Goal: Browse casually

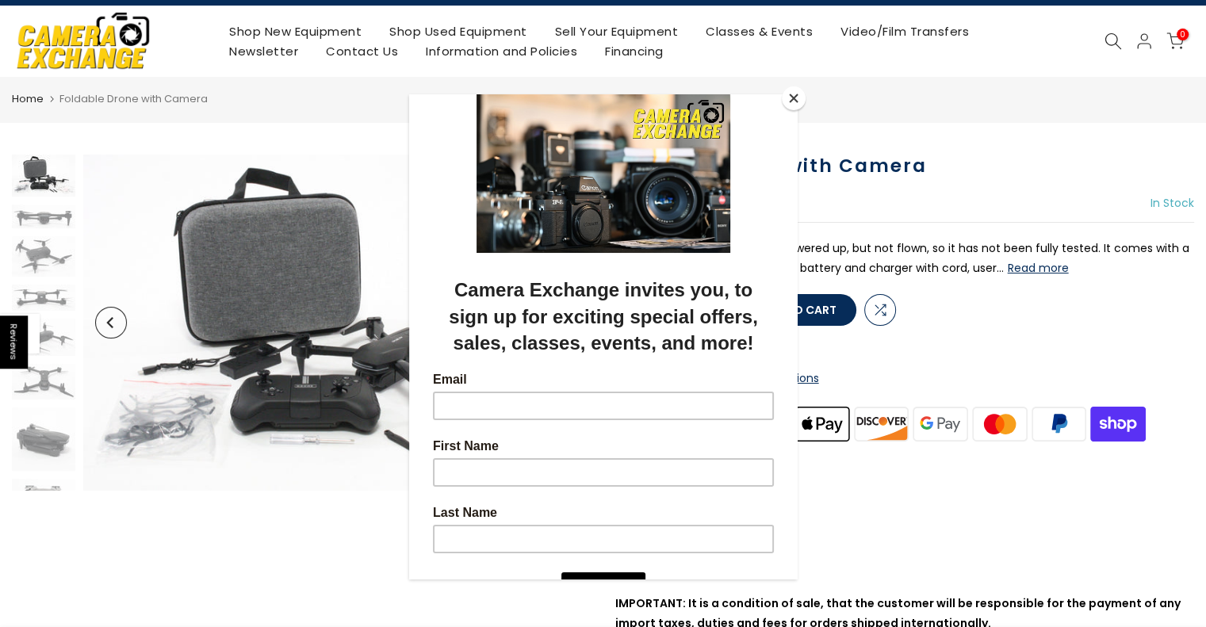
click at [51, 223] on div at bounding box center [603, 313] width 1206 height 627
click at [38, 166] on div at bounding box center [603, 313] width 1206 height 627
click at [797, 96] on button "Close" at bounding box center [793, 98] width 24 height 24
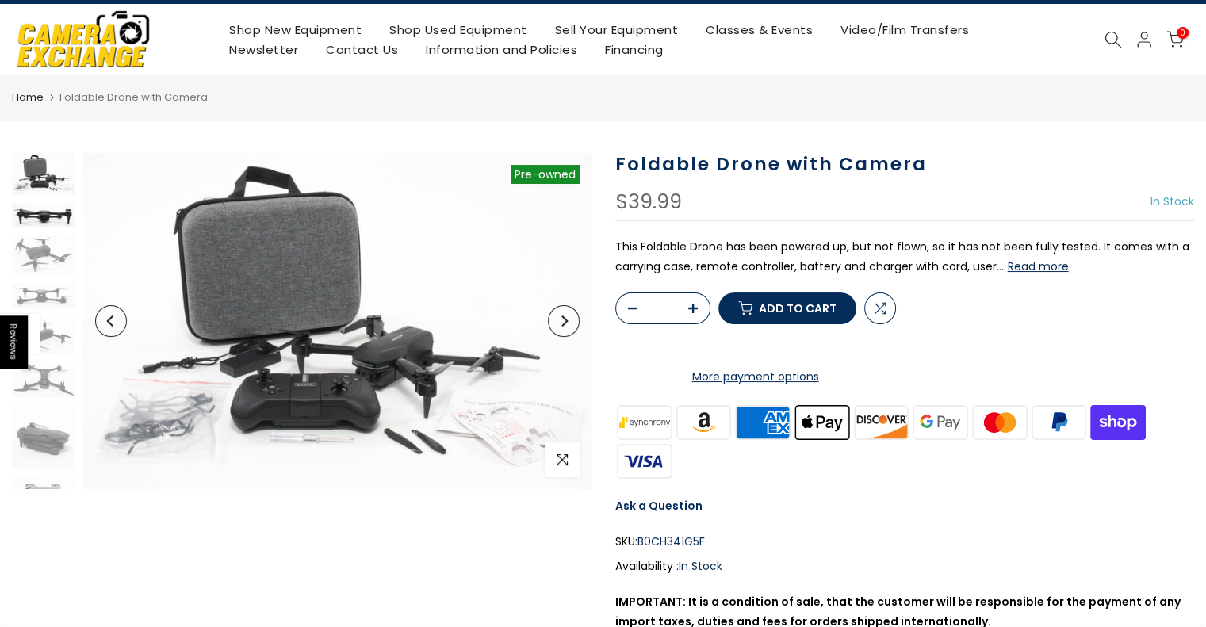
click at [45, 226] on img at bounding box center [43, 215] width 63 height 25
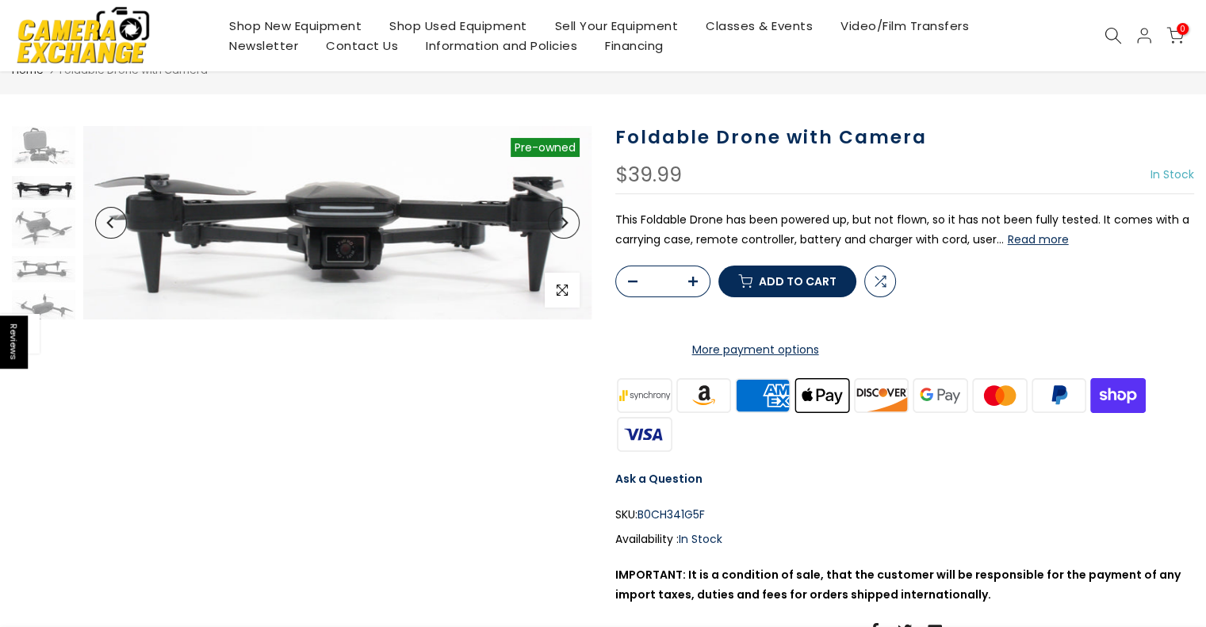
scroll to position [63, 0]
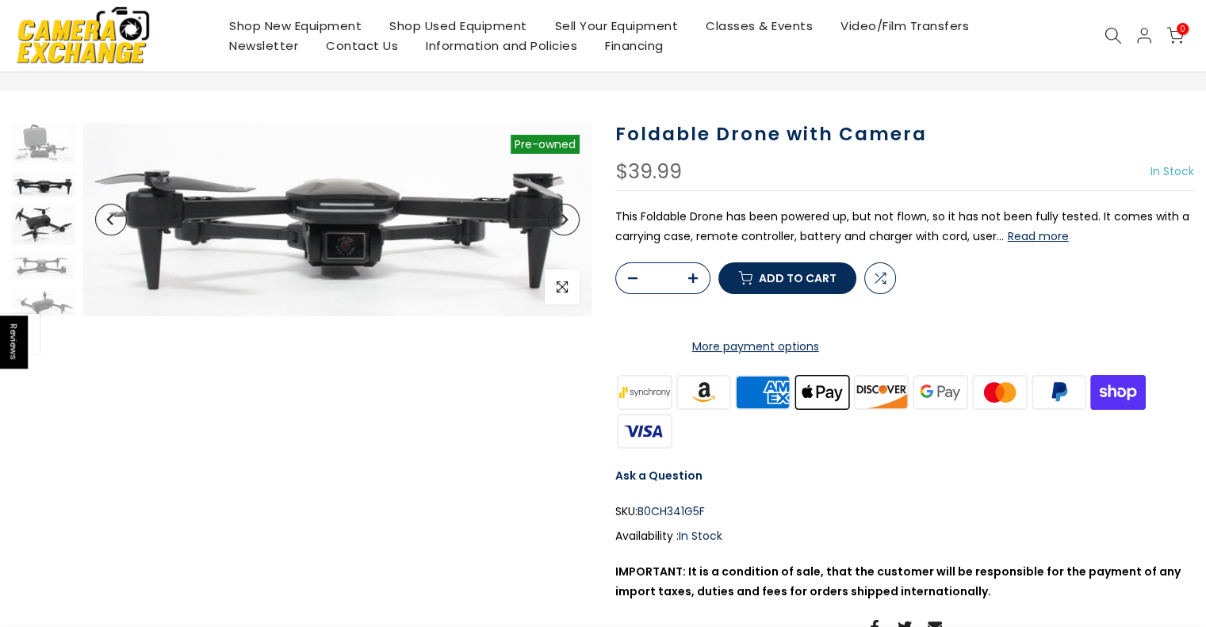
click at [47, 210] on img at bounding box center [43, 224] width 63 height 40
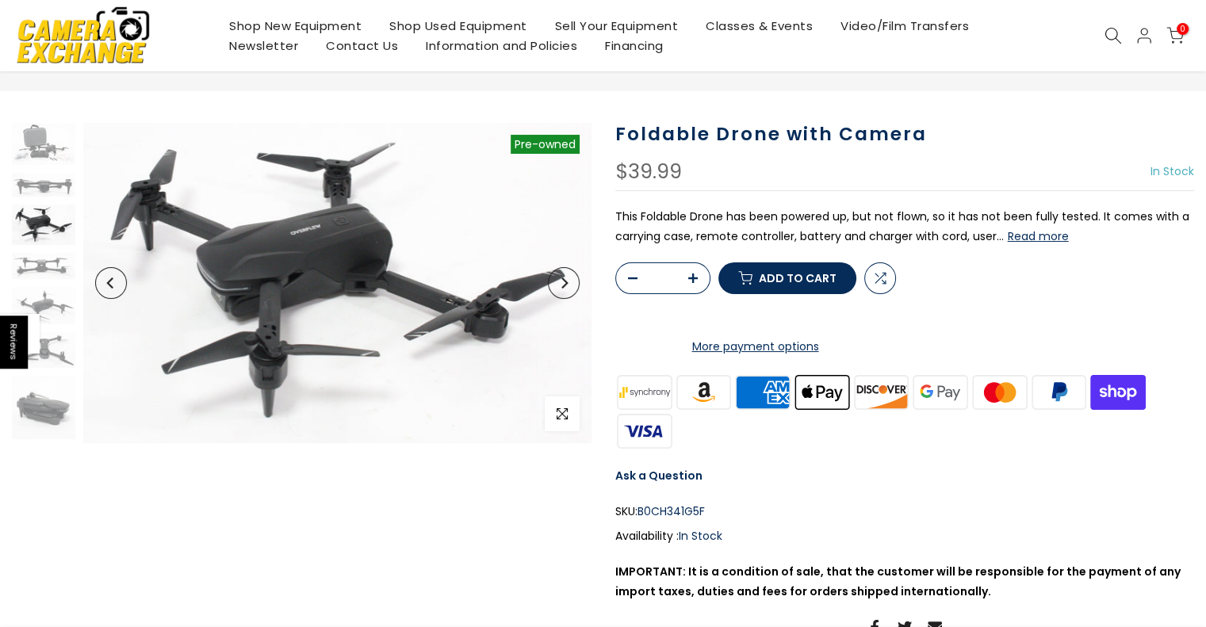
scroll to position [2, 0]
click at [40, 266] on img at bounding box center [43, 263] width 63 height 26
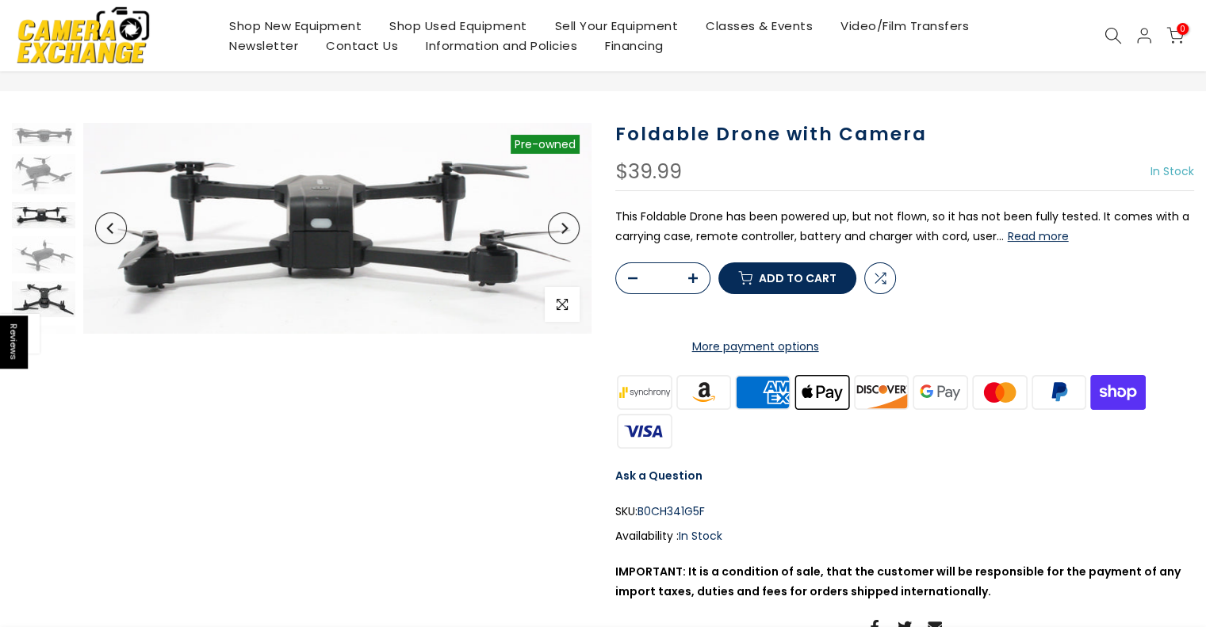
click at [43, 316] on img at bounding box center [43, 299] width 63 height 36
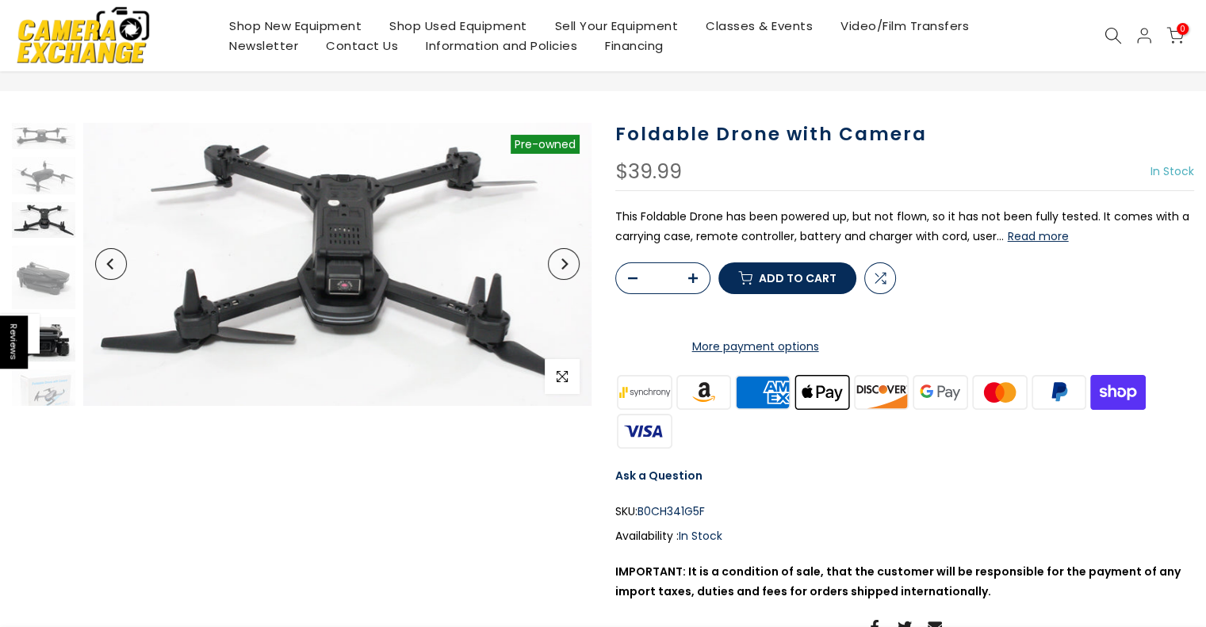
click at [42, 323] on img at bounding box center [43, 339] width 63 height 44
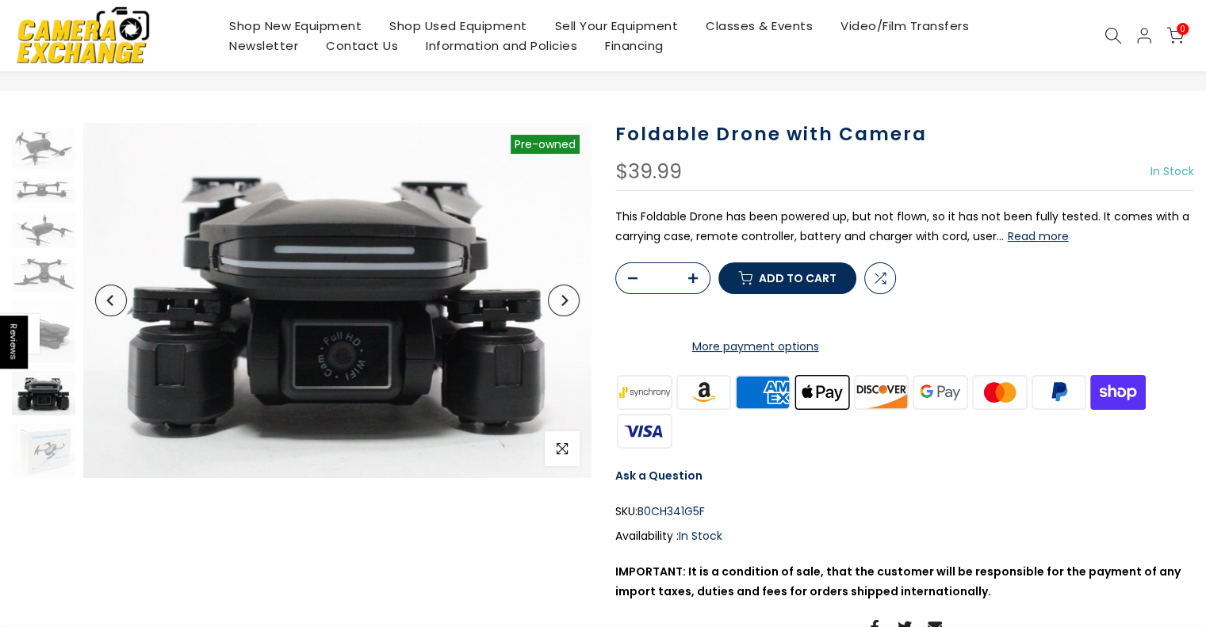
scroll to position [76, 0]
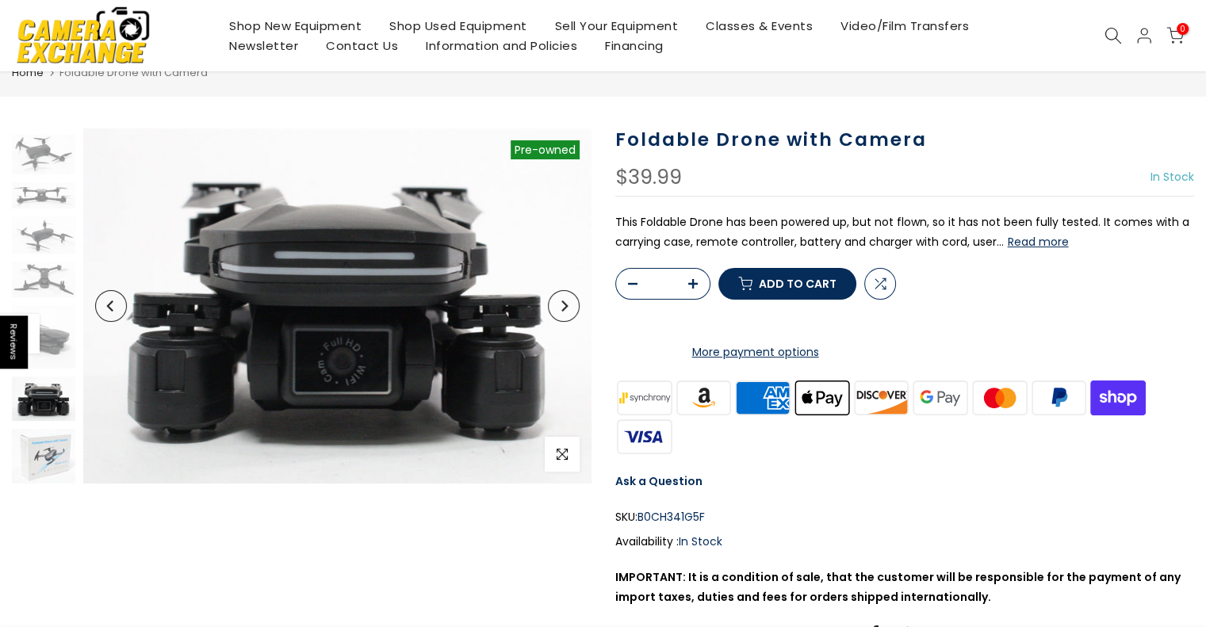
click at [44, 450] on img at bounding box center [43, 456] width 63 height 55
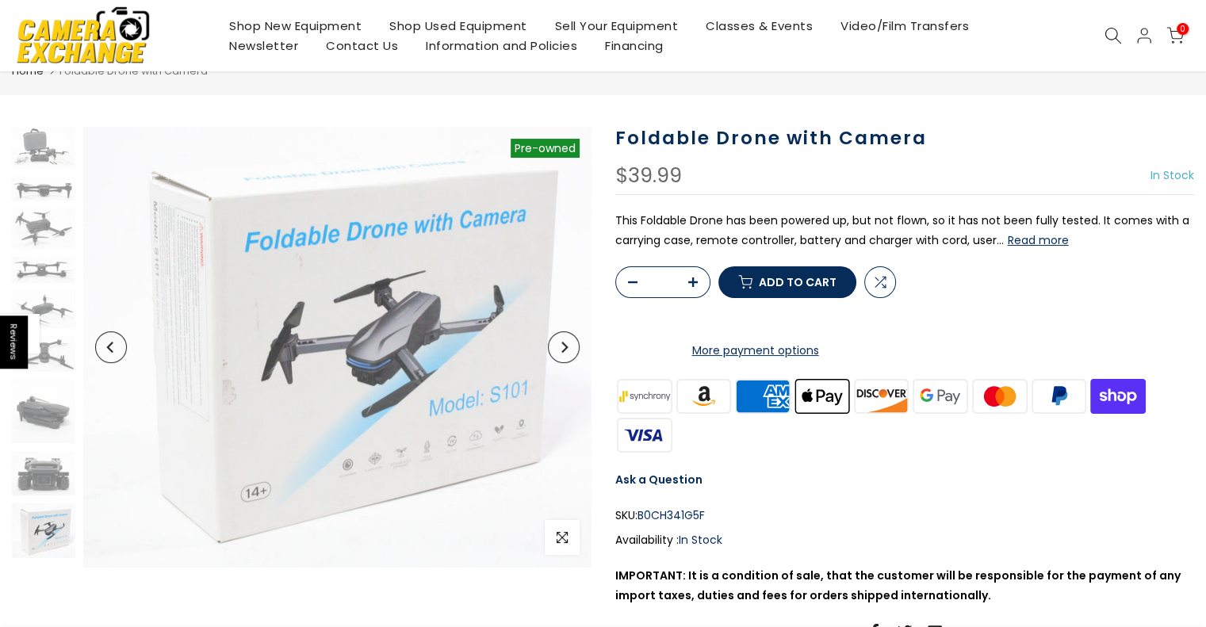
scroll to position [0, 0]
click at [48, 427] on img at bounding box center [43, 411] width 63 height 63
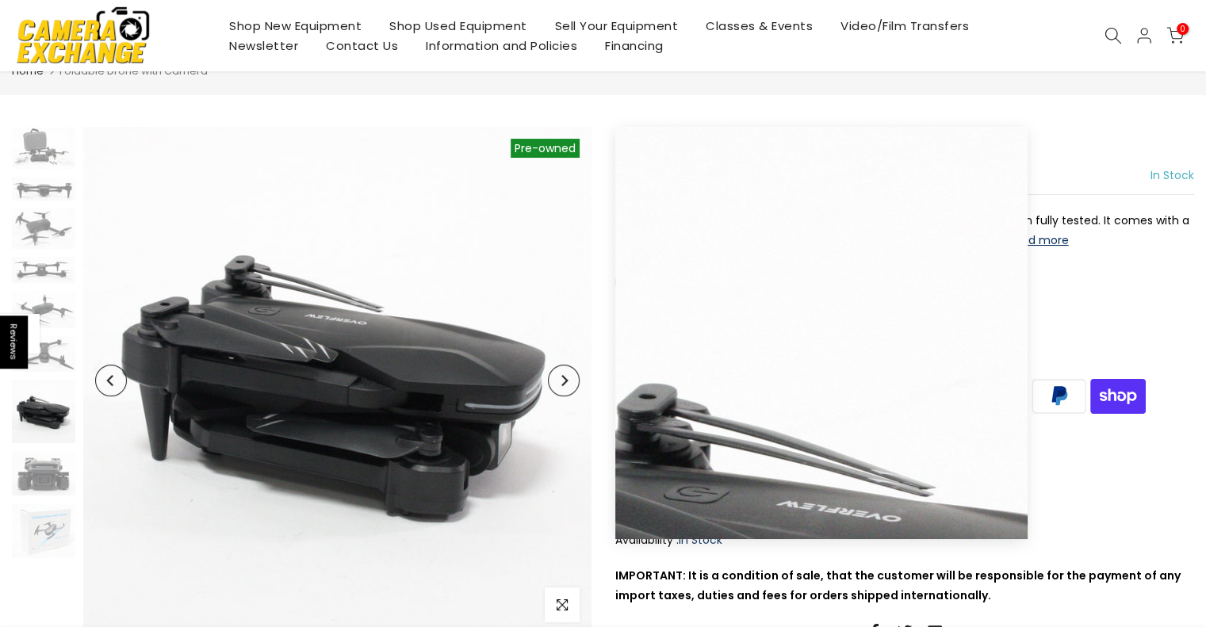
scroll to position [58, 0]
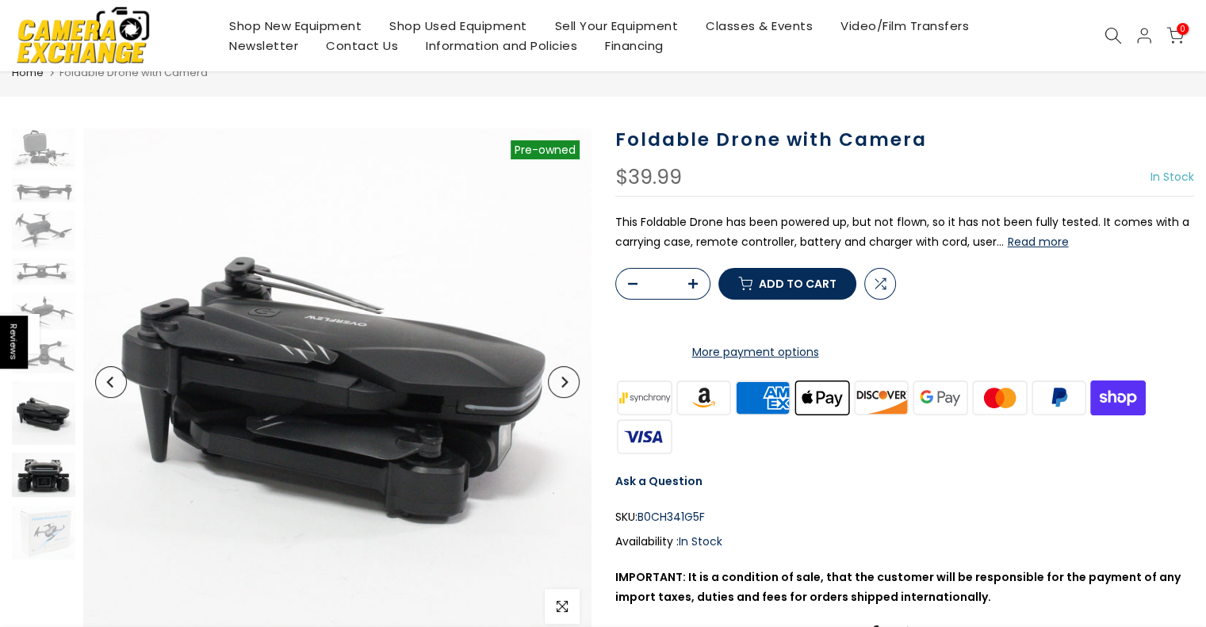
click at [44, 475] on img at bounding box center [43, 475] width 63 height 44
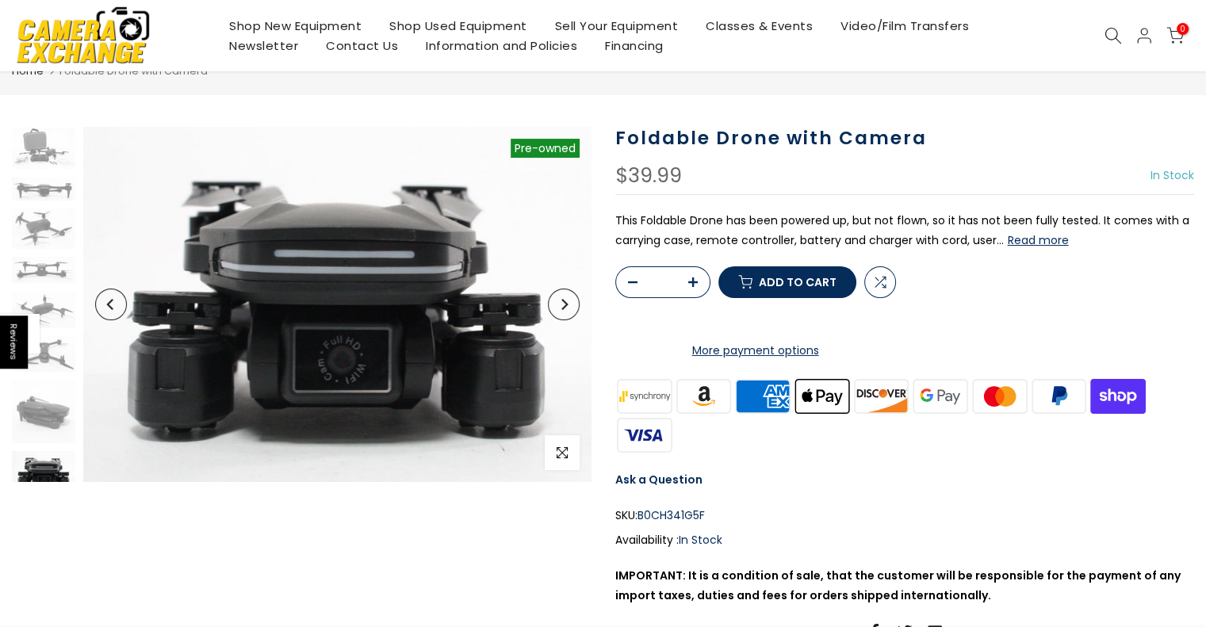
scroll to position [75, 0]
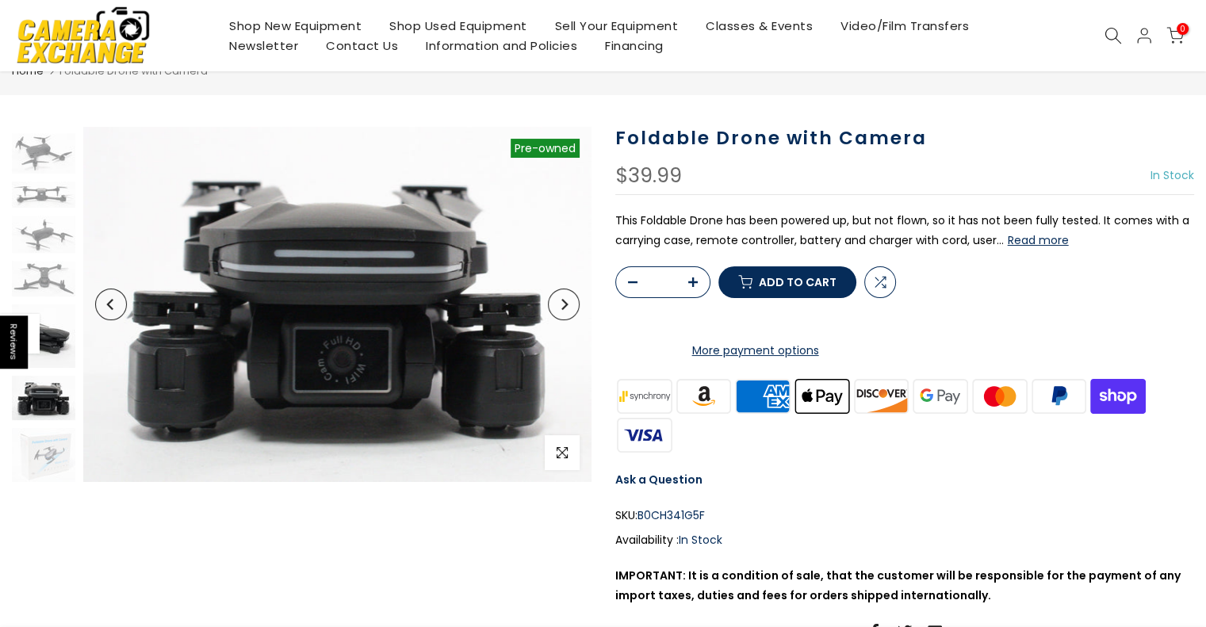
click at [56, 329] on img at bounding box center [43, 335] width 63 height 63
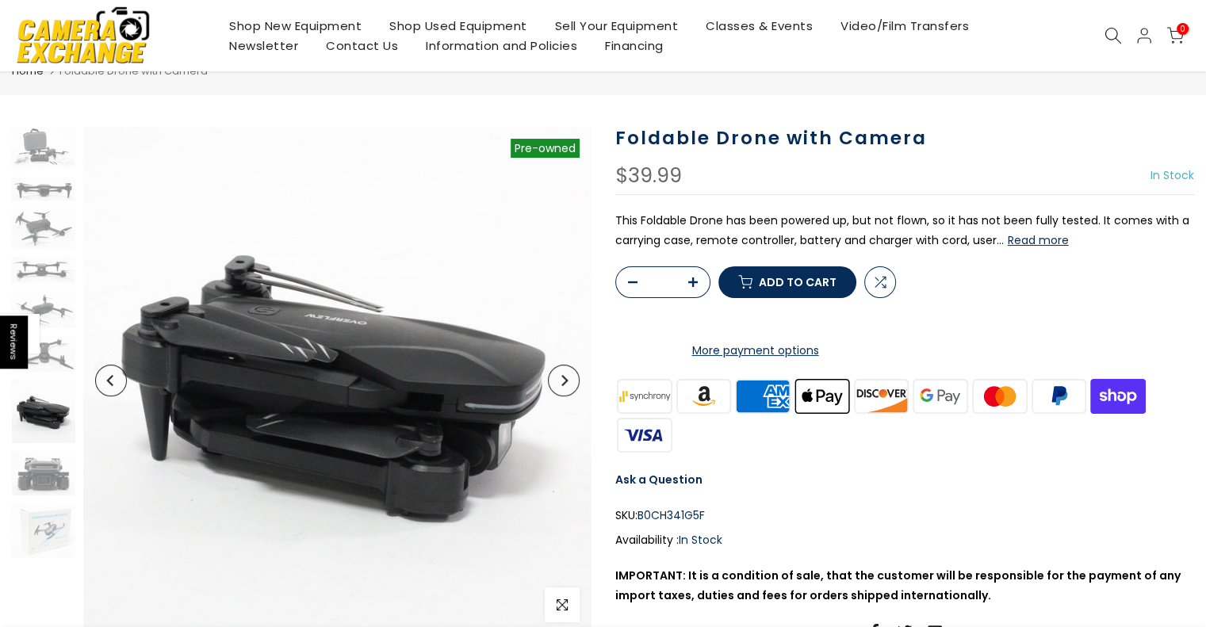
scroll to position [0, 0]
click at [52, 366] on img at bounding box center [43, 354] width 63 height 36
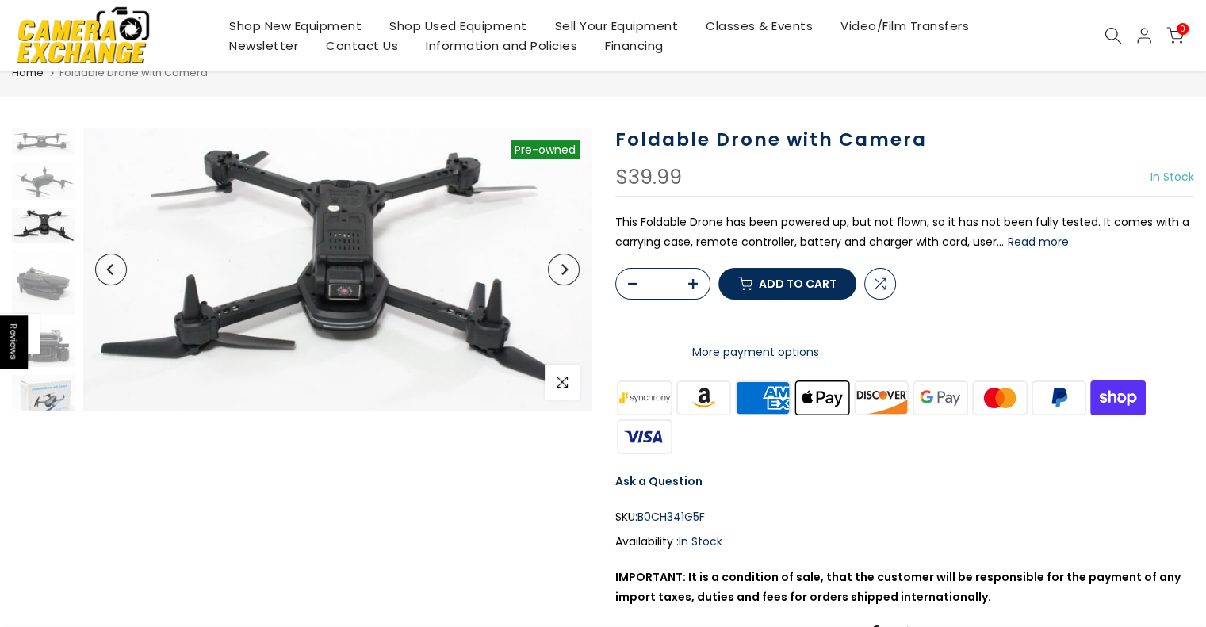
scroll to position [59, 0]
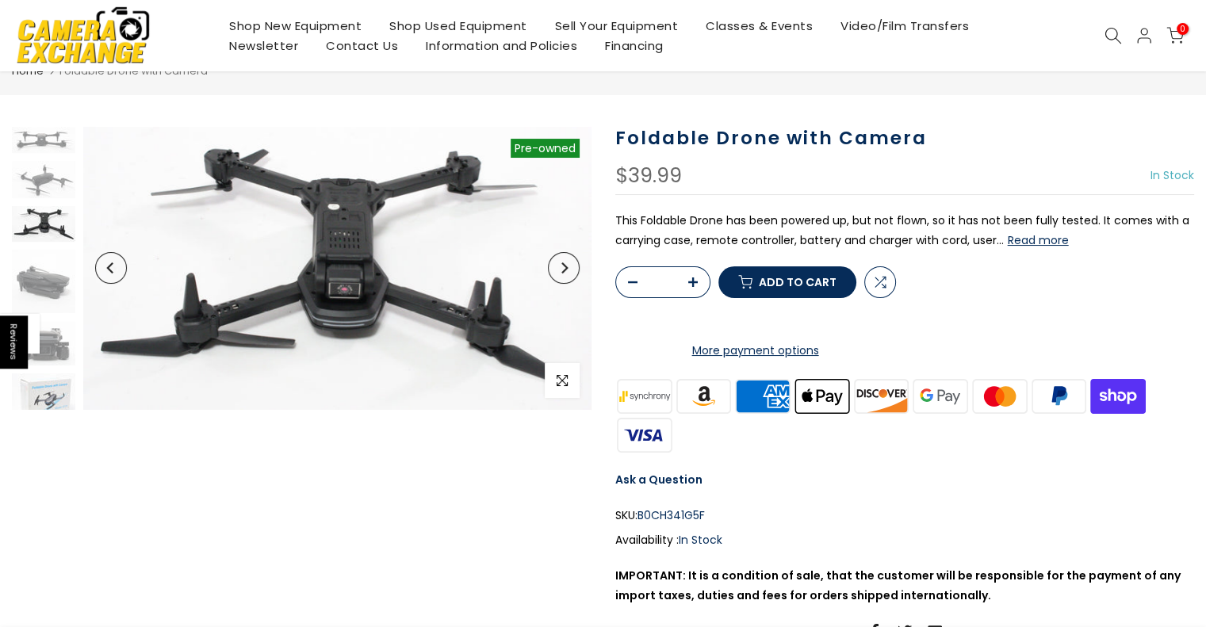
click at [56, 391] on img at bounding box center [43, 400] width 63 height 55
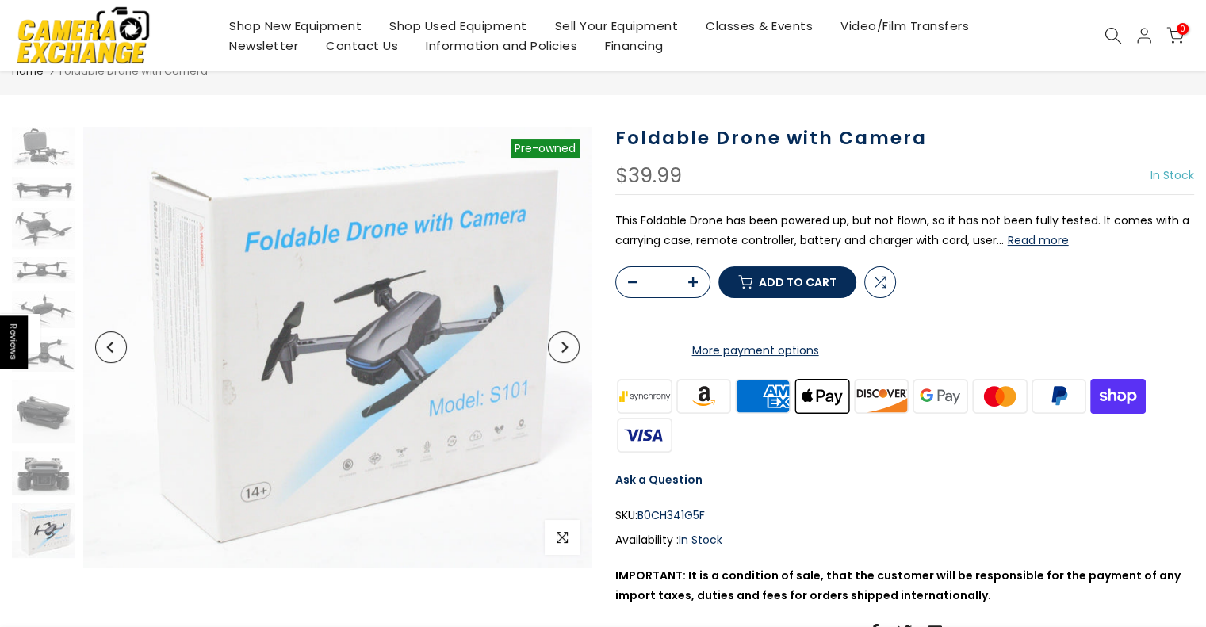
scroll to position [0, 0]
click at [55, 472] on img at bounding box center [43, 473] width 63 height 44
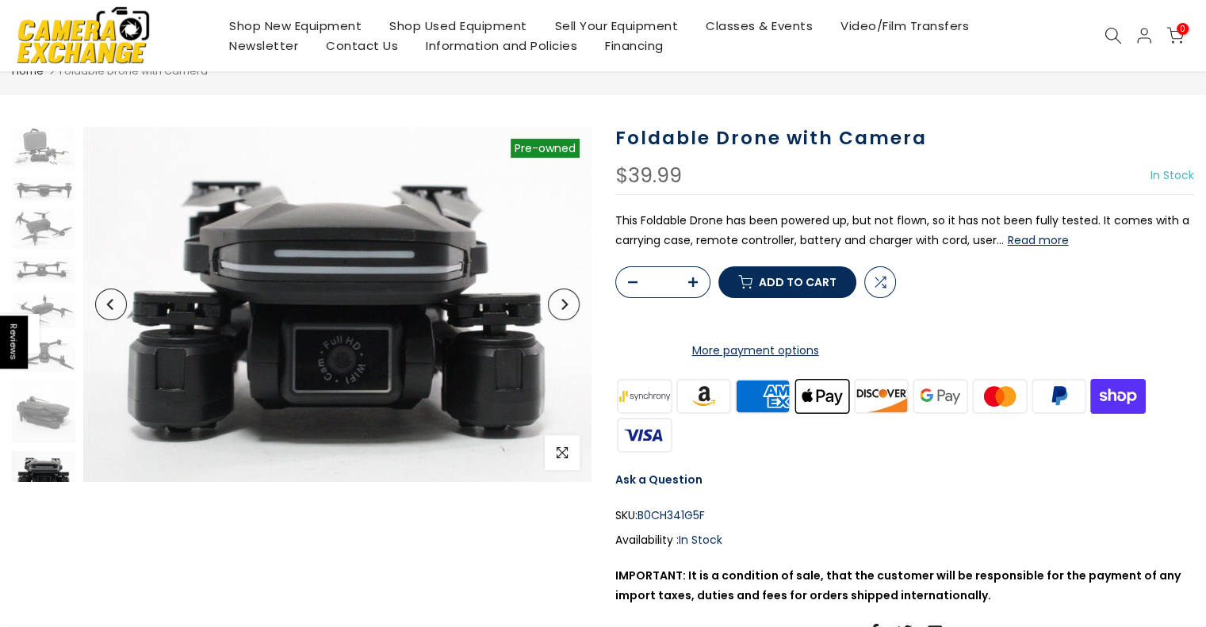
scroll to position [75, 0]
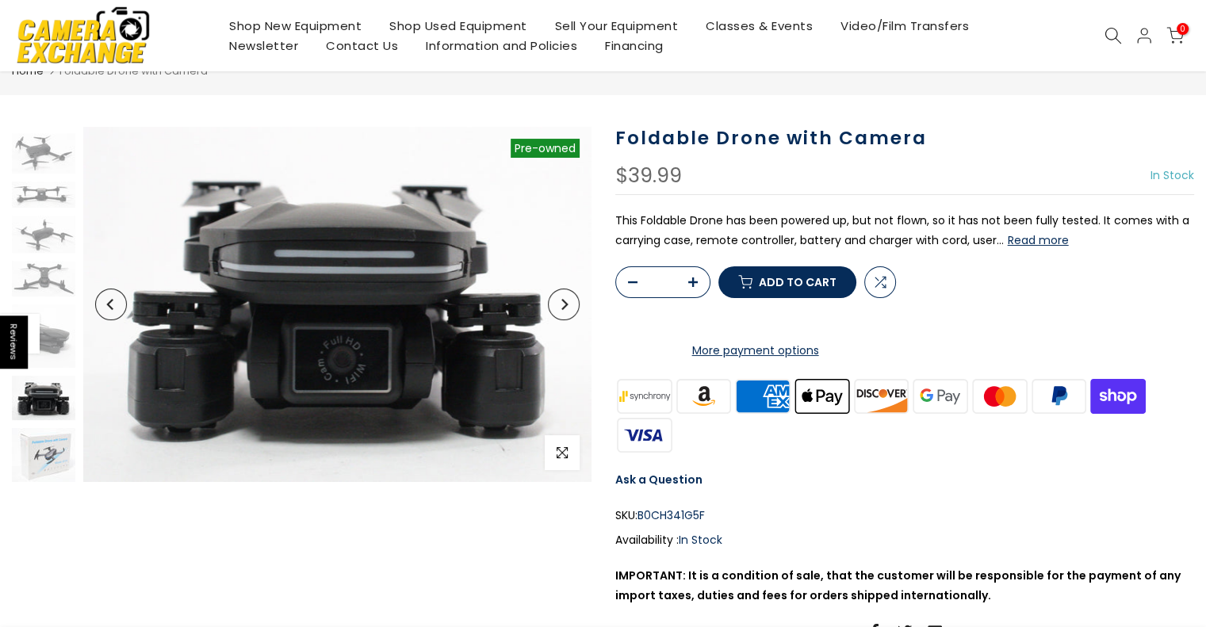
click at [42, 441] on img at bounding box center [43, 455] width 63 height 55
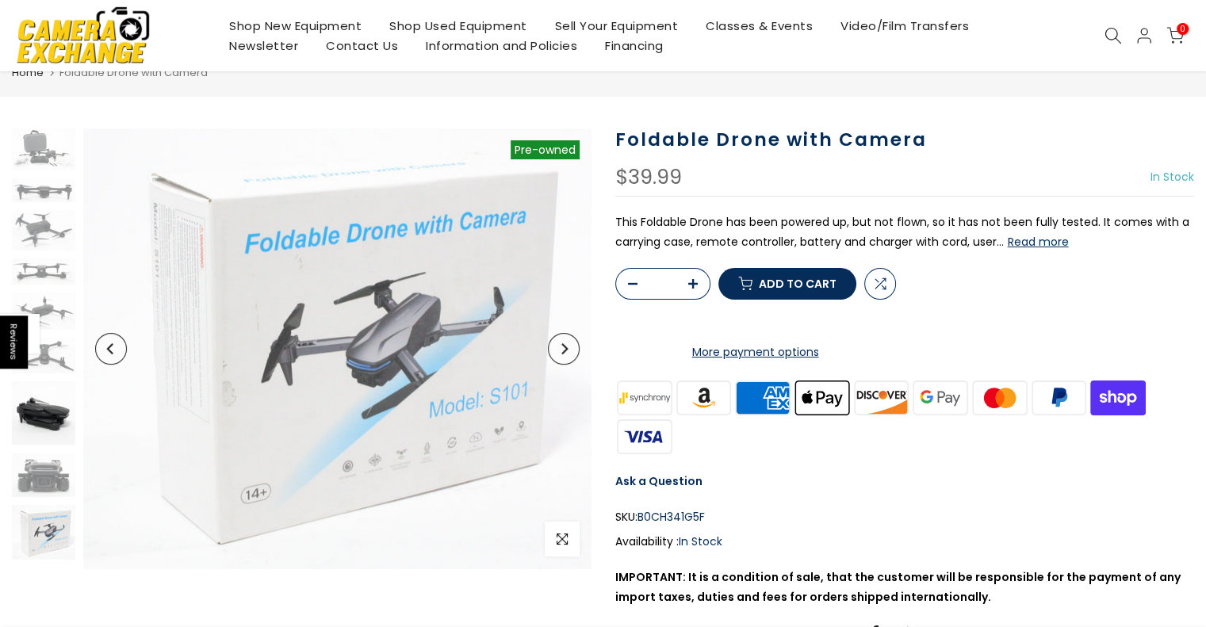
scroll to position [59, 0]
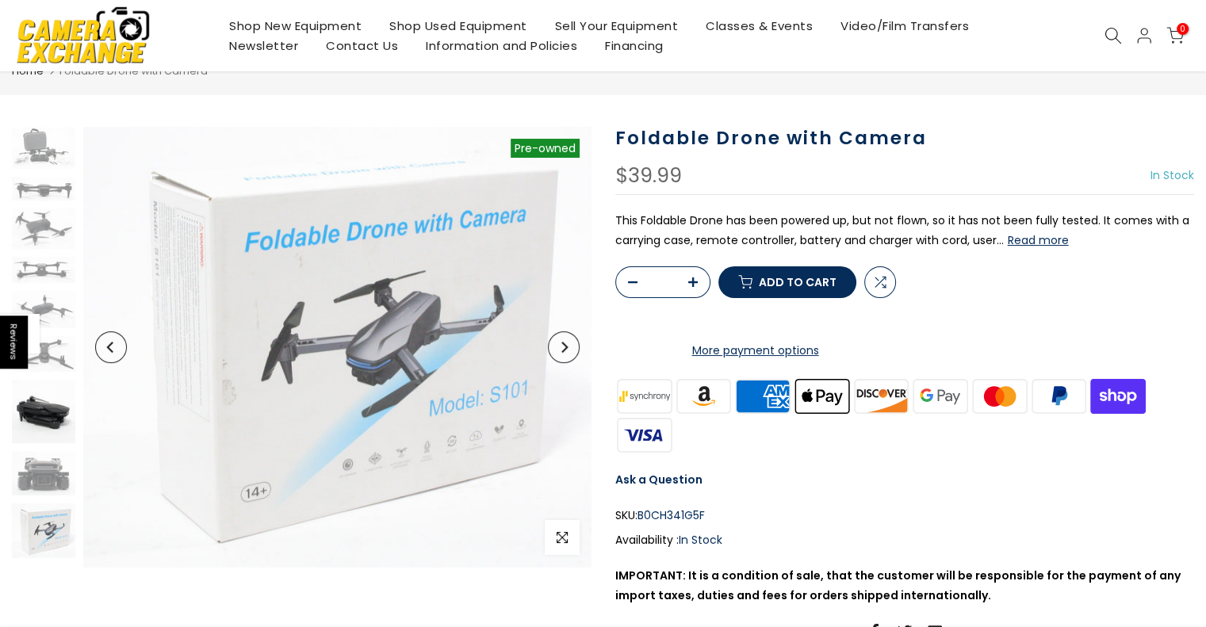
click at [50, 402] on img at bounding box center [43, 411] width 63 height 63
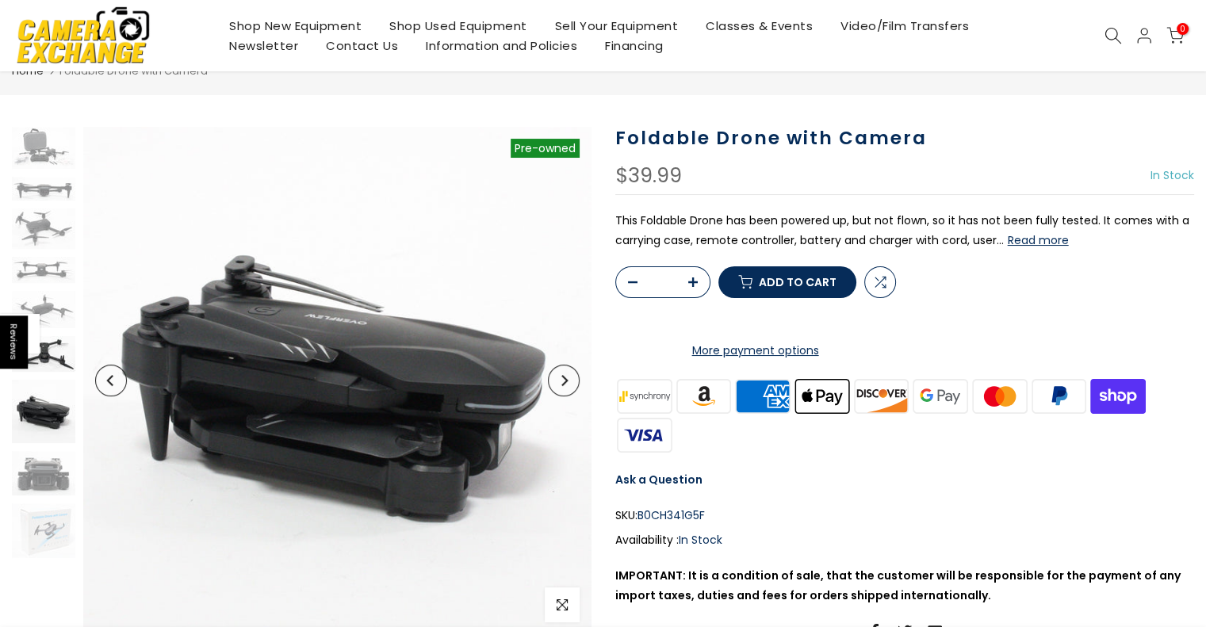
click at [59, 350] on img at bounding box center [43, 354] width 63 height 36
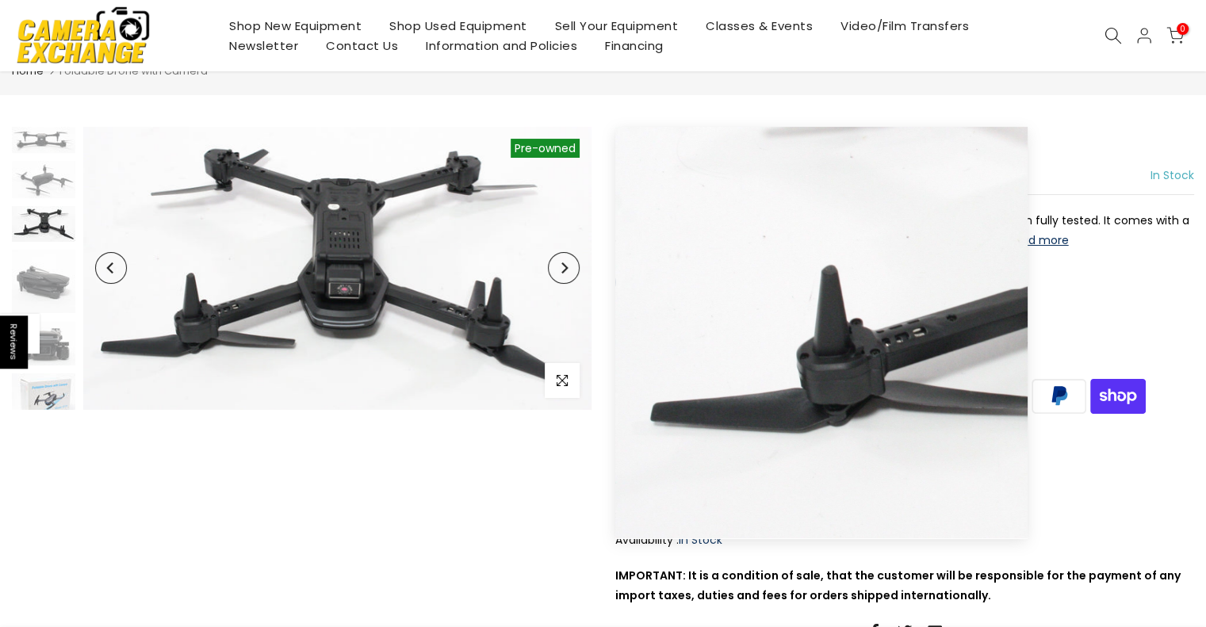
click at [52, 399] on img at bounding box center [43, 400] width 63 height 55
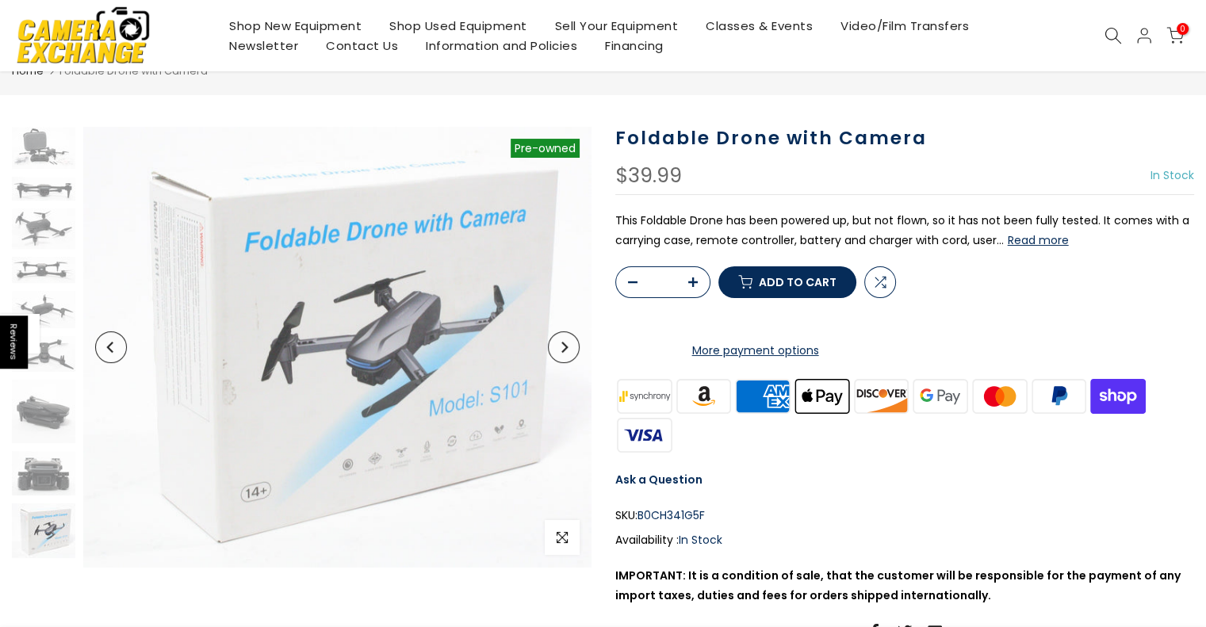
scroll to position [0, 0]
click at [56, 155] on img at bounding box center [43, 148] width 63 height 42
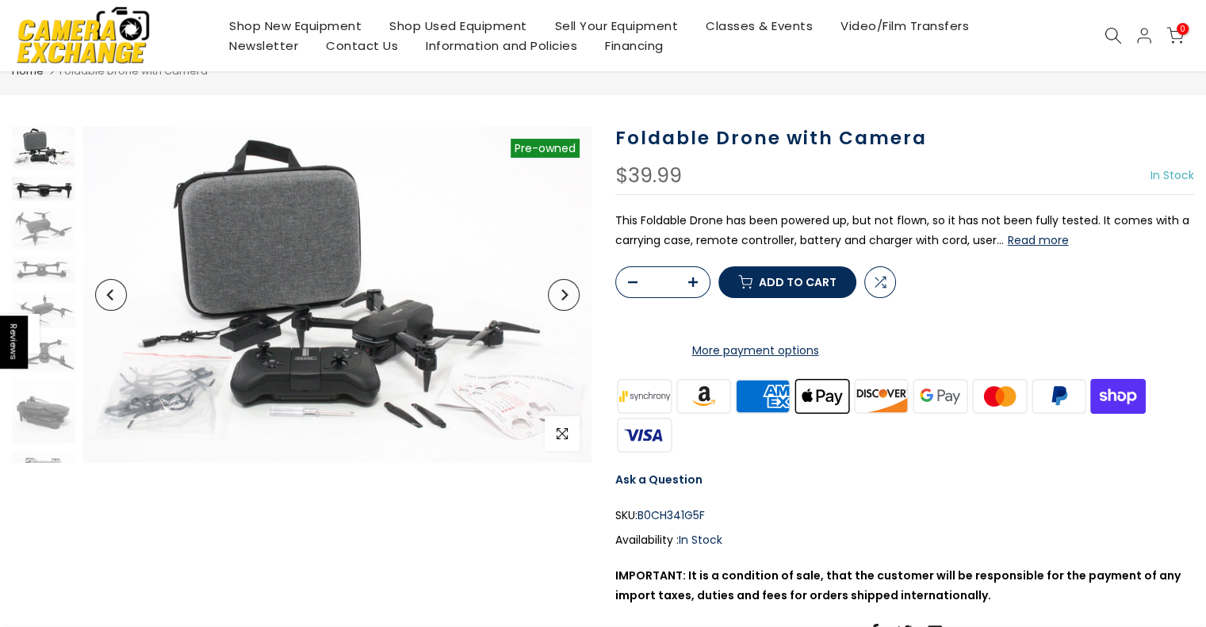
click at [46, 189] on img at bounding box center [43, 189] width 63 height 25
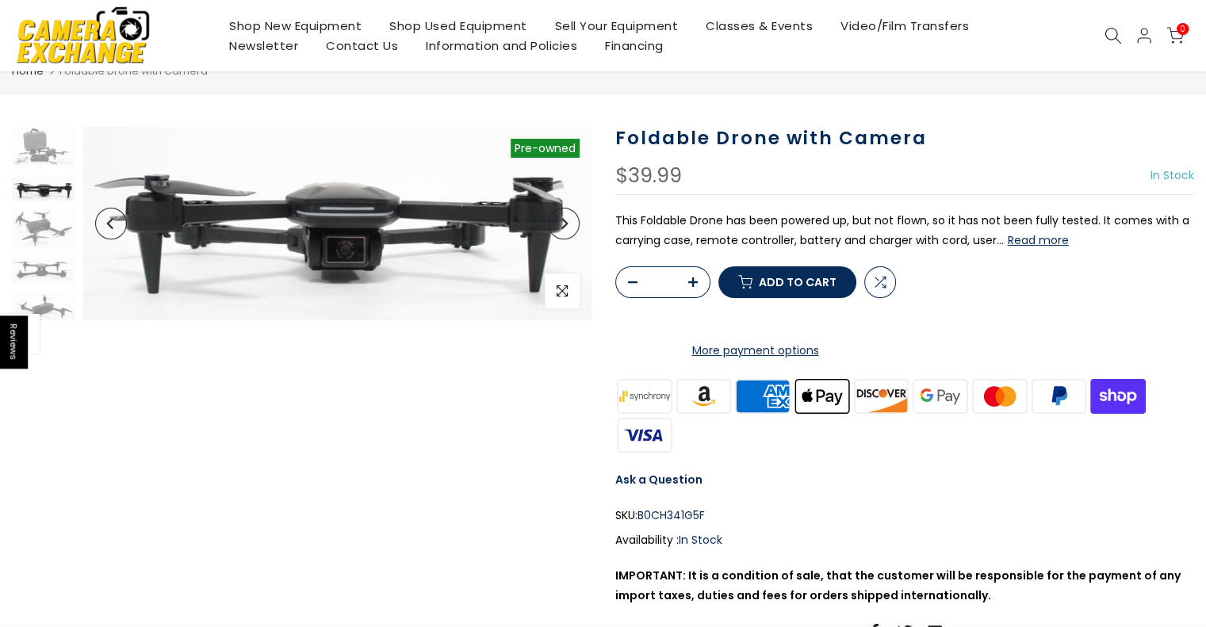
scroll to position [58, 0]
click at [42, 218] on img at bounding box center [43, 228] width 63 height 40
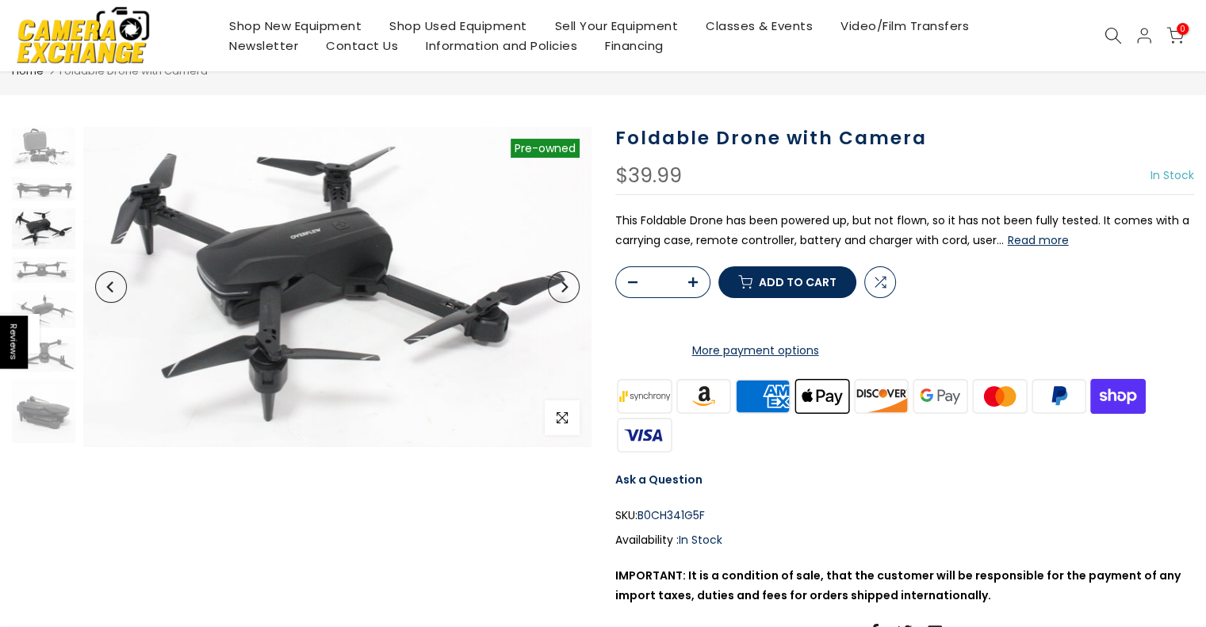
scroll to position [2, 0]
click at [25, 258] on img at bounding box center [43, 267] width 63 height 26
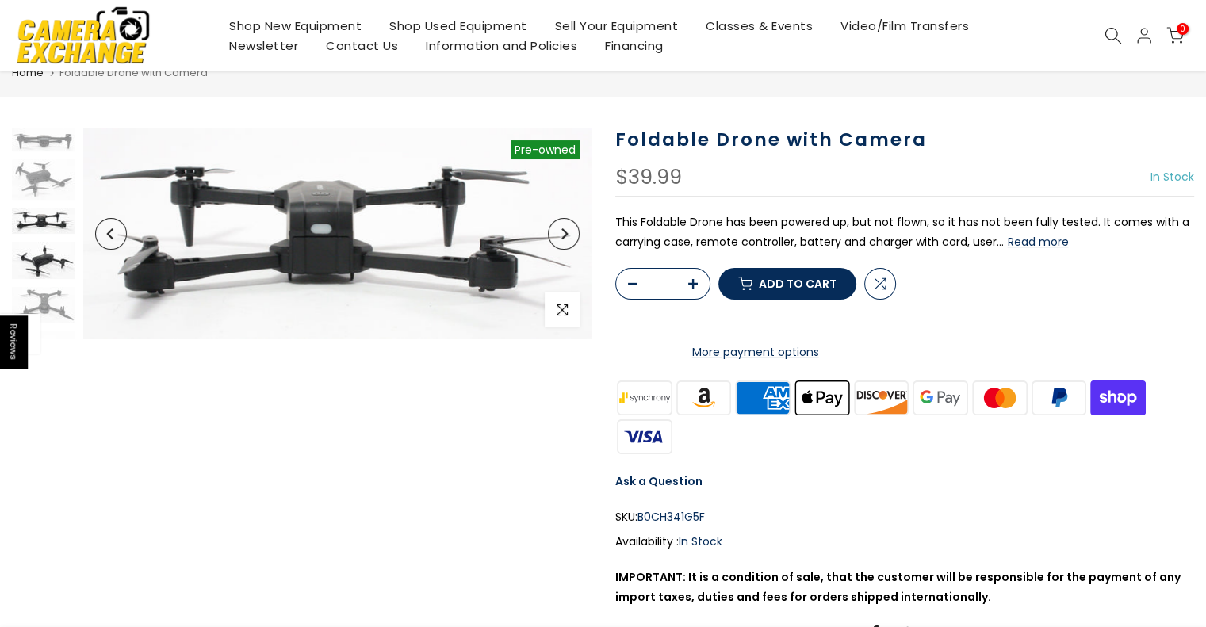
scroll to position [59, 0]
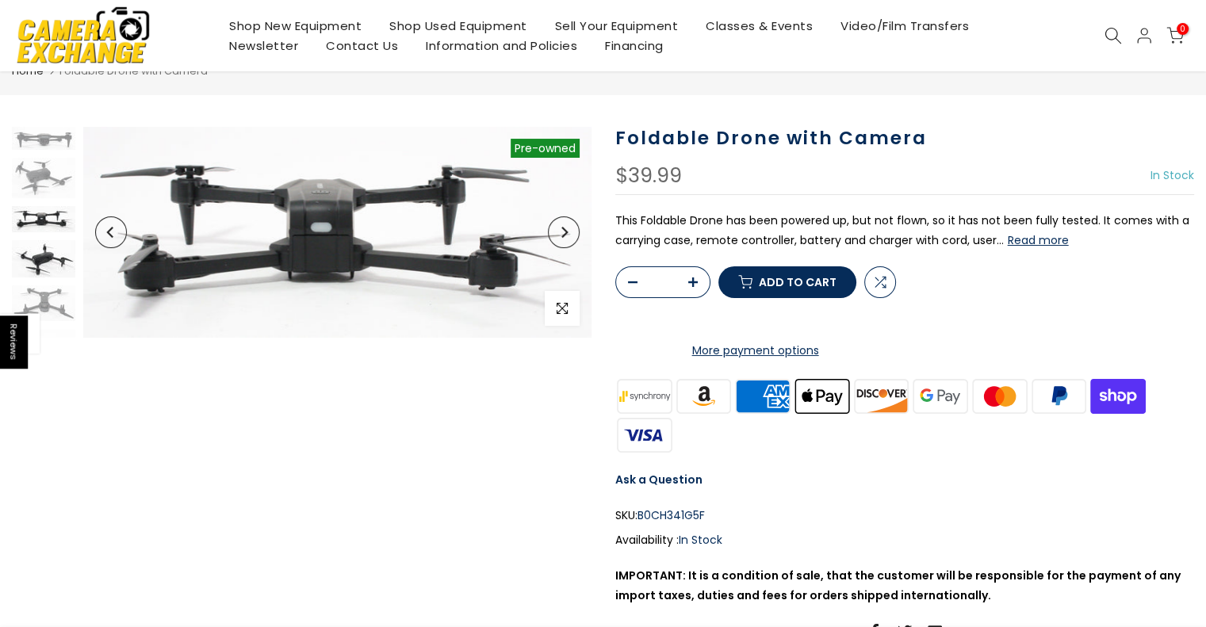
click at [37, 269] on img at bounding box center [43, 258] width 63 height 37
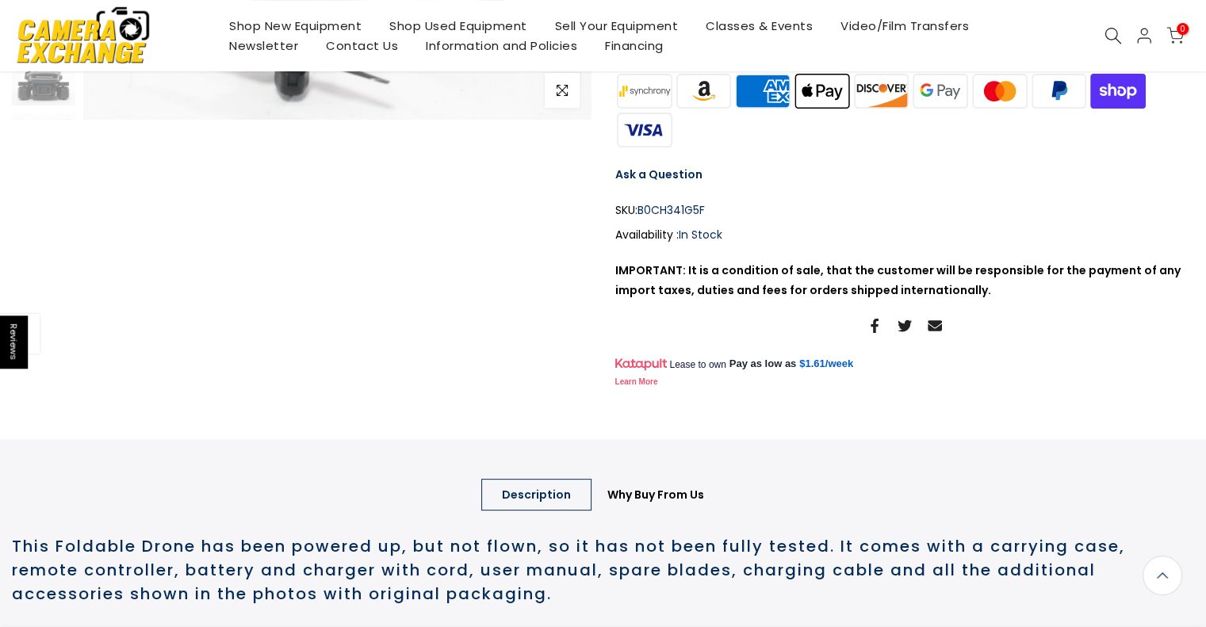
scroll to position [366, 0]
